Goal: Information Seeking & Learning: Learn about a topic

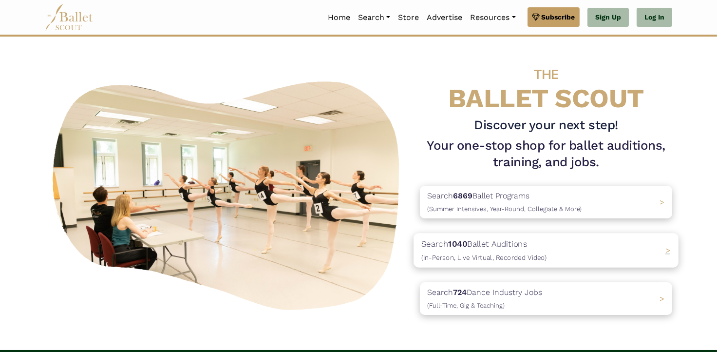
click at [467, 243] on b "1040" at bounding box center [457, 244] width 19 height 10
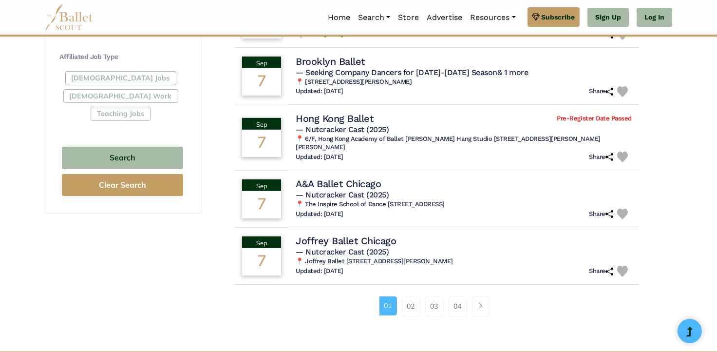
scroll to position [584, 0]
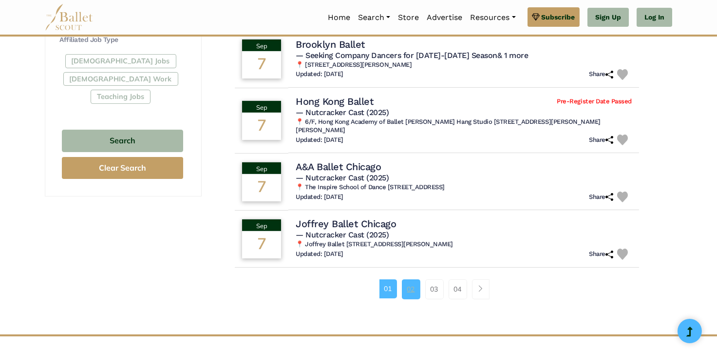
click at [409, 279] on link "02" at bounding box center [411, 288] width 19 height 19
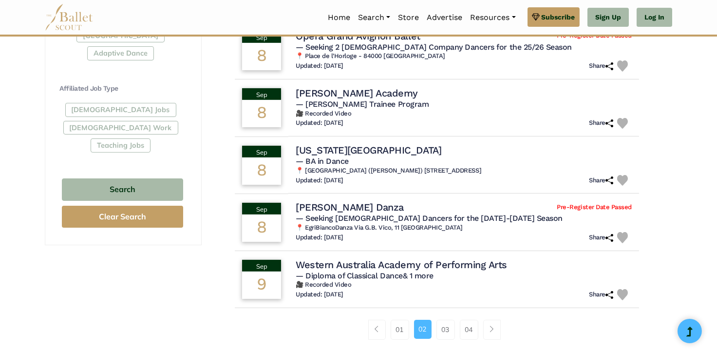
scroll to position [584, 0]
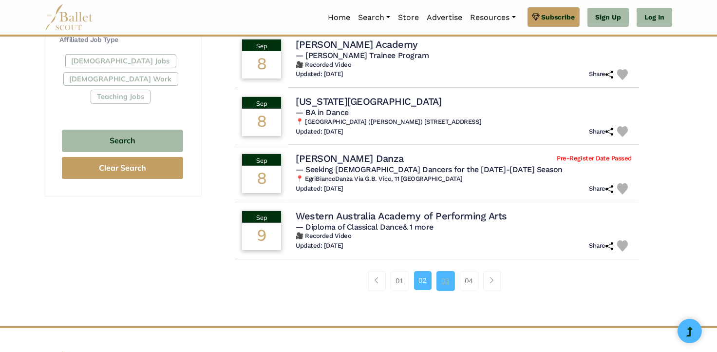
click at [441, 280] on link "03" at bounding box center [445, 280] width 19 height 19
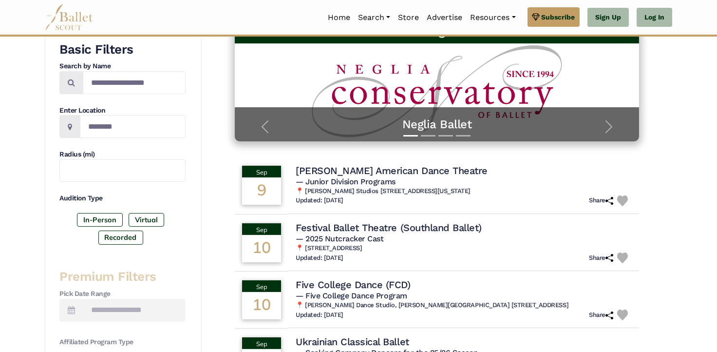
scroll to position [195, 0]
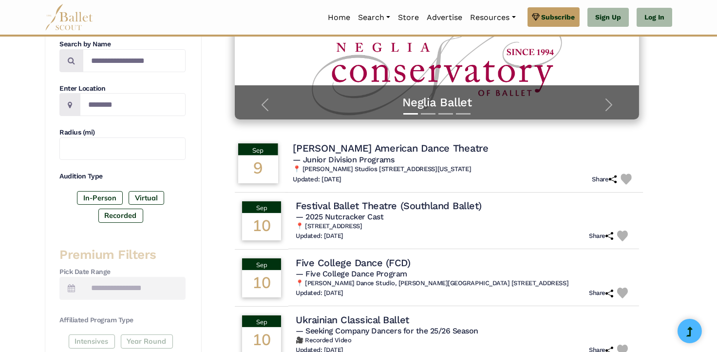
click at [334, 155] on span "— Junior Division Programs" at bounding box center [344, 159] width 102 height 9
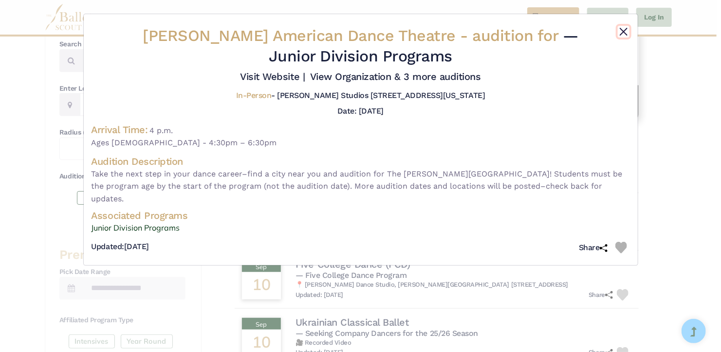
click at [625, 33] on button "Close" at bounding box center [624, 32] width 12 height 12
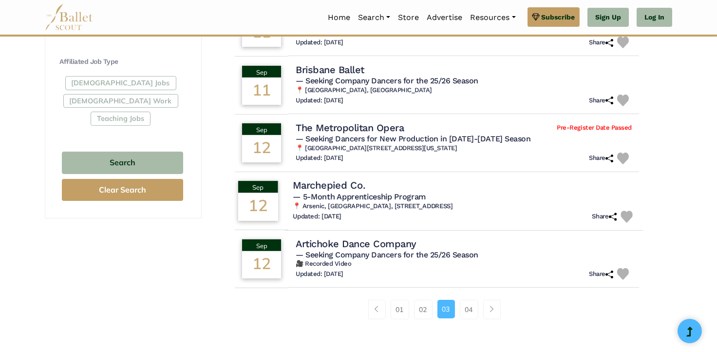
scroll to position [584, 0]
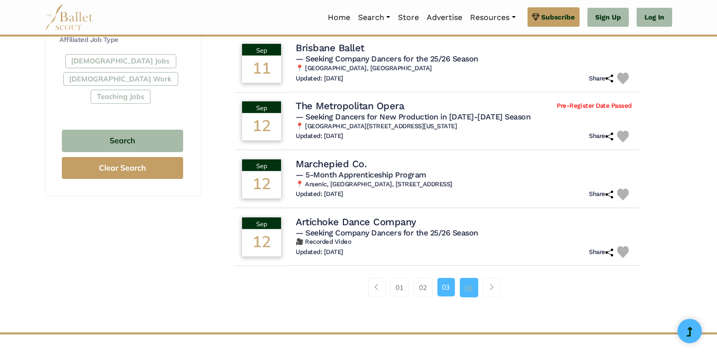
click at [468, 286] on link "04" at bounding box center [469, 287] width 19 height 19
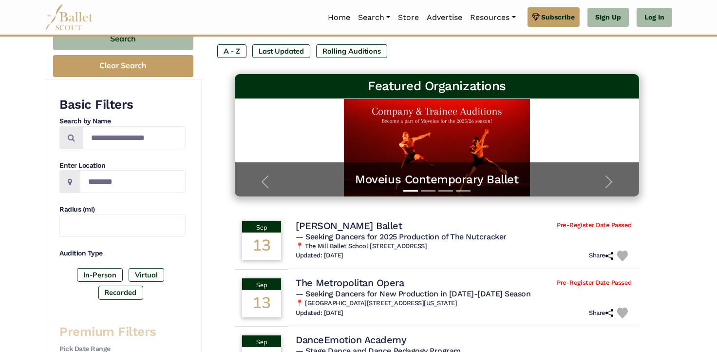
scroll to position [146, 0]
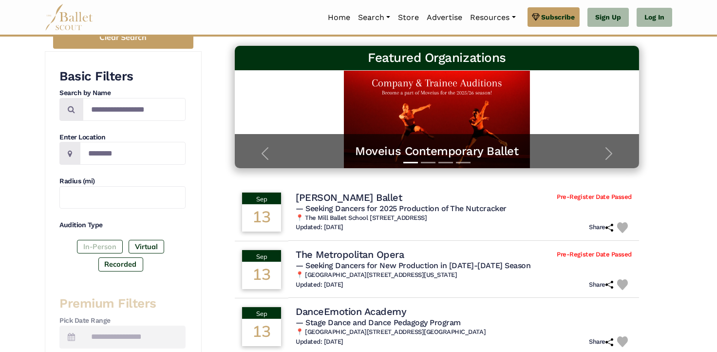
click at [93, 245] on label "In-Person" at bounding box center [100, 247] width 46 height 14
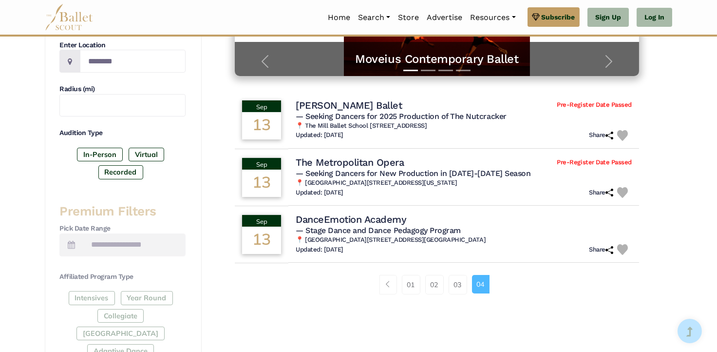
scroll to position [244, 0]
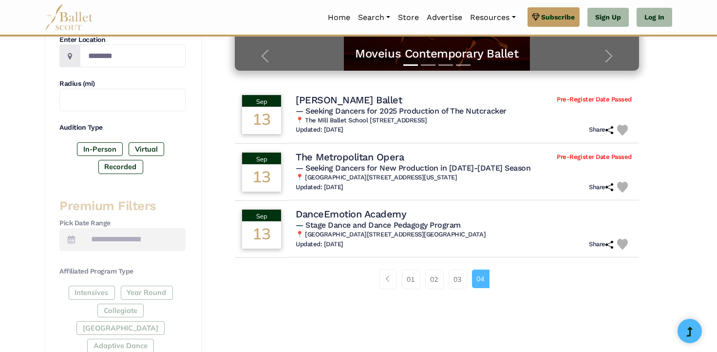
click at [139, 309] on div "Intensives Year Round Collegiate [GEOGRAPHIC_DATA] Adaptive Dance" at bounding box center [122, 320] width 126 height 71
click at [142, 293] on div "Intensives Year Round Collegiate [GEOGRAPHIC_DATA] Adaptive Dance" at bounding box center [122, 320] width 126 height 71
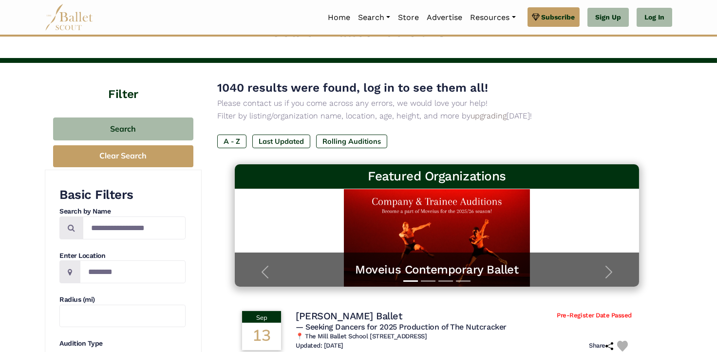
scroll to position [0, 0]
